Goal: Task Accomplishment & Management: Complete application form

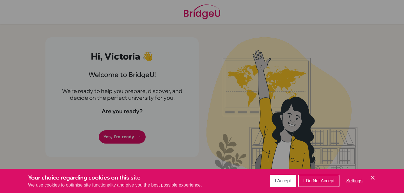
click at [277, 178] on span "I Accept" at bounding box center [283, 180] width 16 height 5
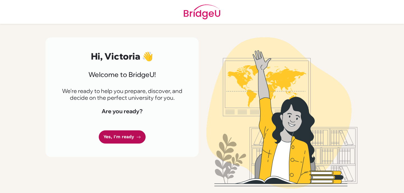
click at [132, 135] on link "Yes, I'm ready" at bounding box center [122, 136] width 47 height 13
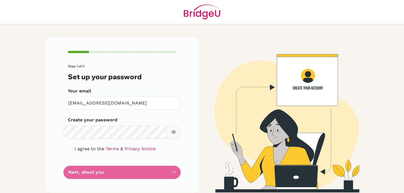
click at [73, 148] on div "I agree to the Terms & Privacy Notice" at bounding box center [122, 148] width 108 height 7
click at [70, 147] on input "checkbox" at bounding box center [70, 148] width 4 height 4
checkbox input "true"
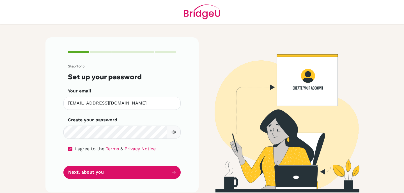
click at [172, 133] on icon "button" at bounding box center [173, 131] width 4 height 3
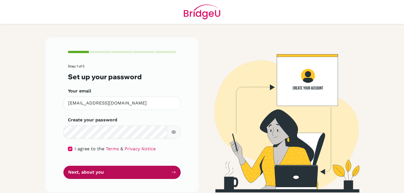
click at [135, 169] on button "Next, about you" at bounding box center [121, 171] width 117 height 13
